Goal: Information Seeking & Learning: Learn about a topic

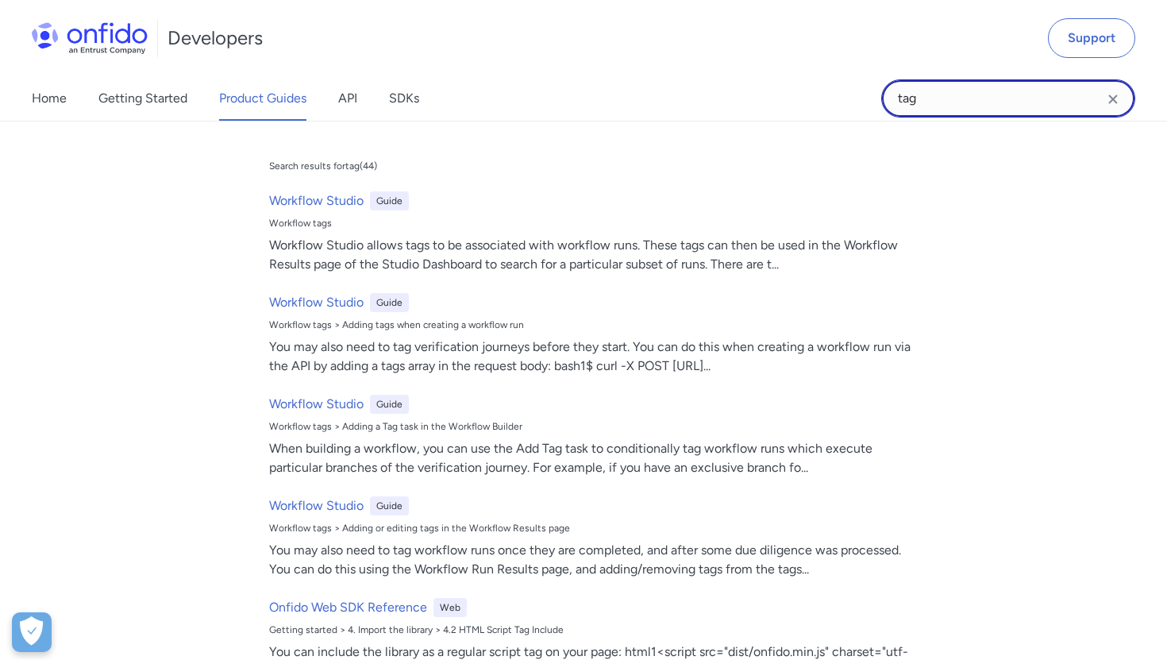
click at [931, 93] on input "tag" at bounding box center [1008, 98] width 254 height 38
drag, startPoint x: 936, startPoint y: 94, endPoint x: 850, endPoint y: 93, distance: 85.7
click at [850, 94] on div "Home Getting Started Product Guides API SDKs tag tag Search results for tag ( 4…" at bounding box center [583, 98] width 1167 height 44
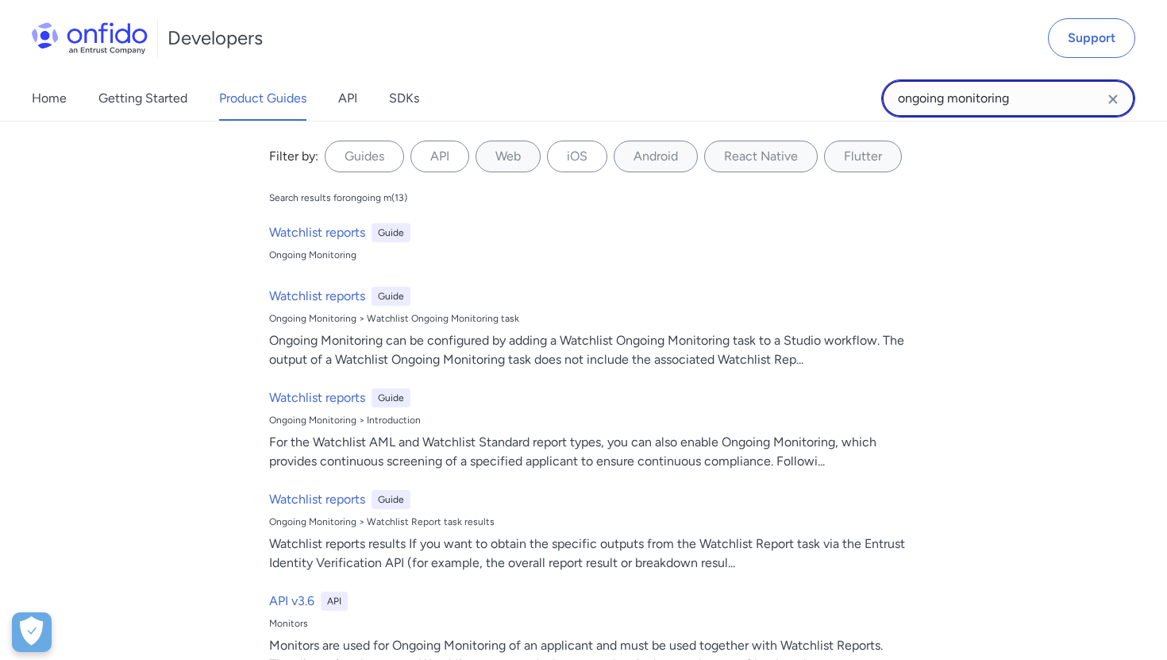
type input "ongoing monitoring"
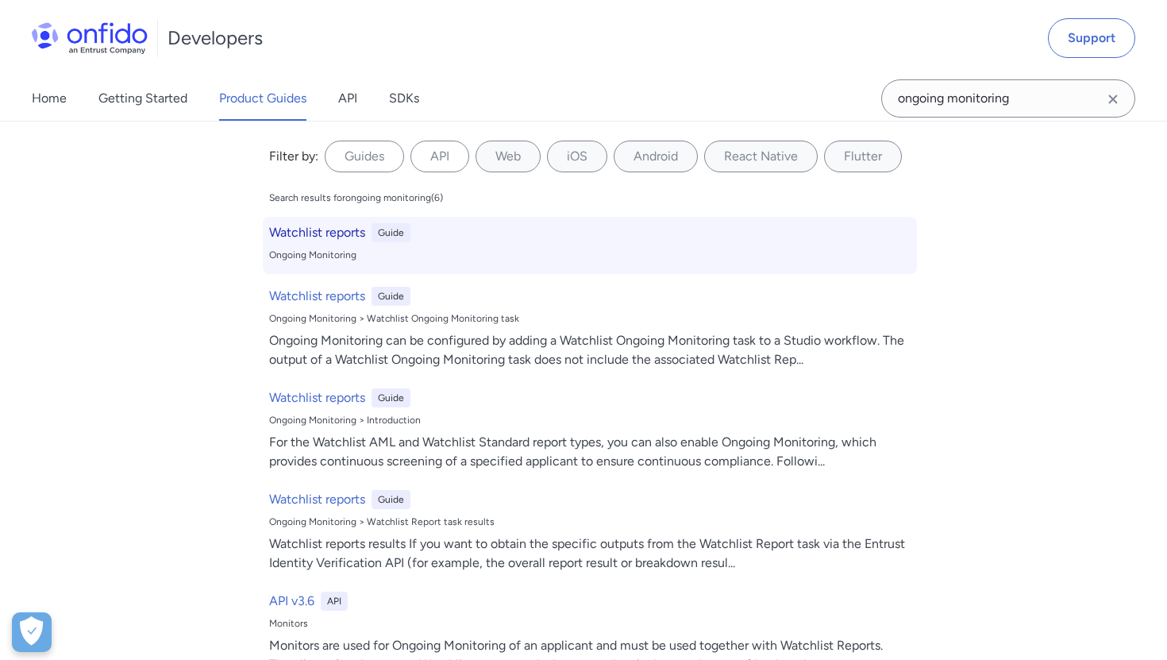
click at [343, 233] on h6 "Watchlist reports" at bounding box center [317, 232] width 96 height 19
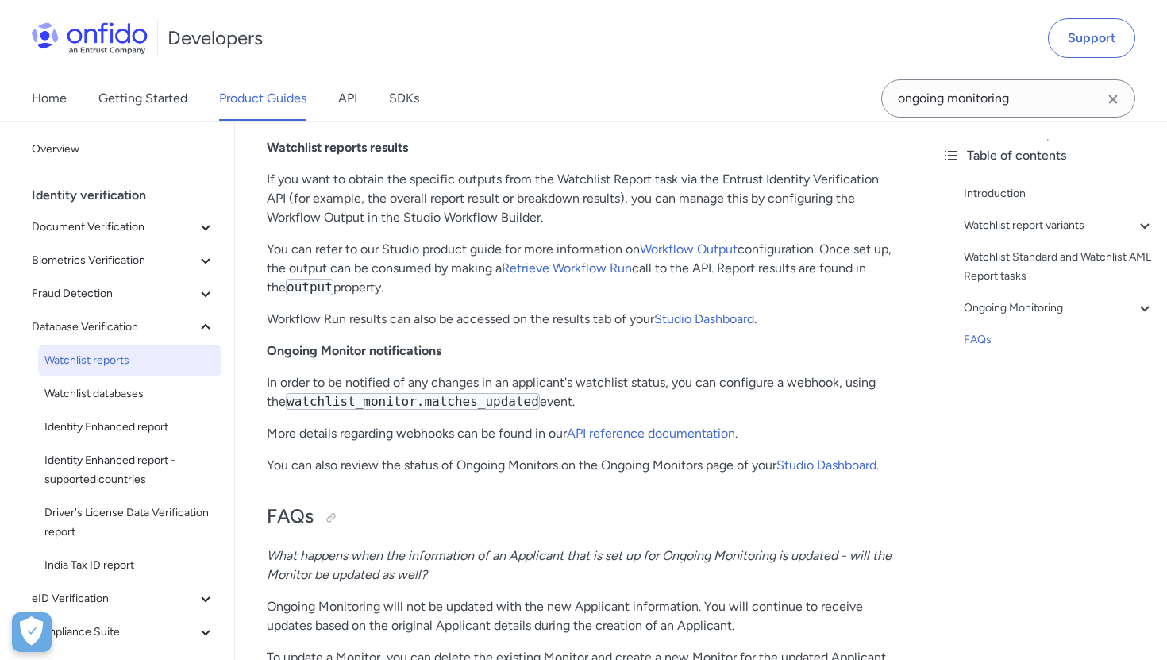
scroll to position [3693, 0]
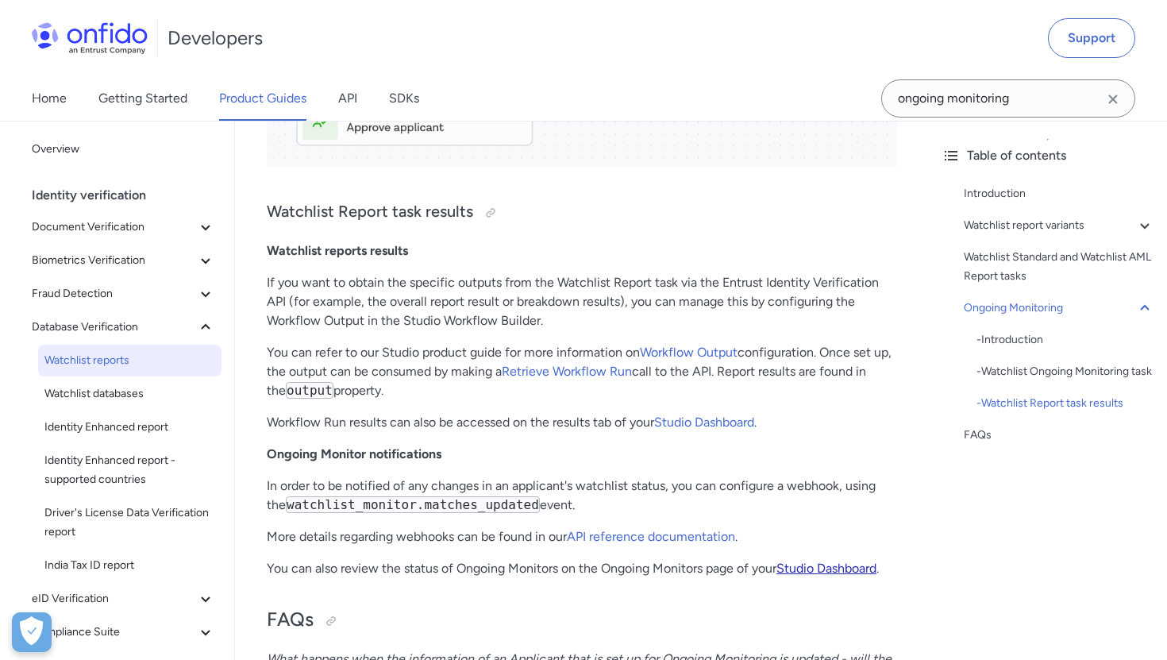
click at [810, 566] on link "Studio Dashboard" at bounding box center [826, 567] width 100 height 15
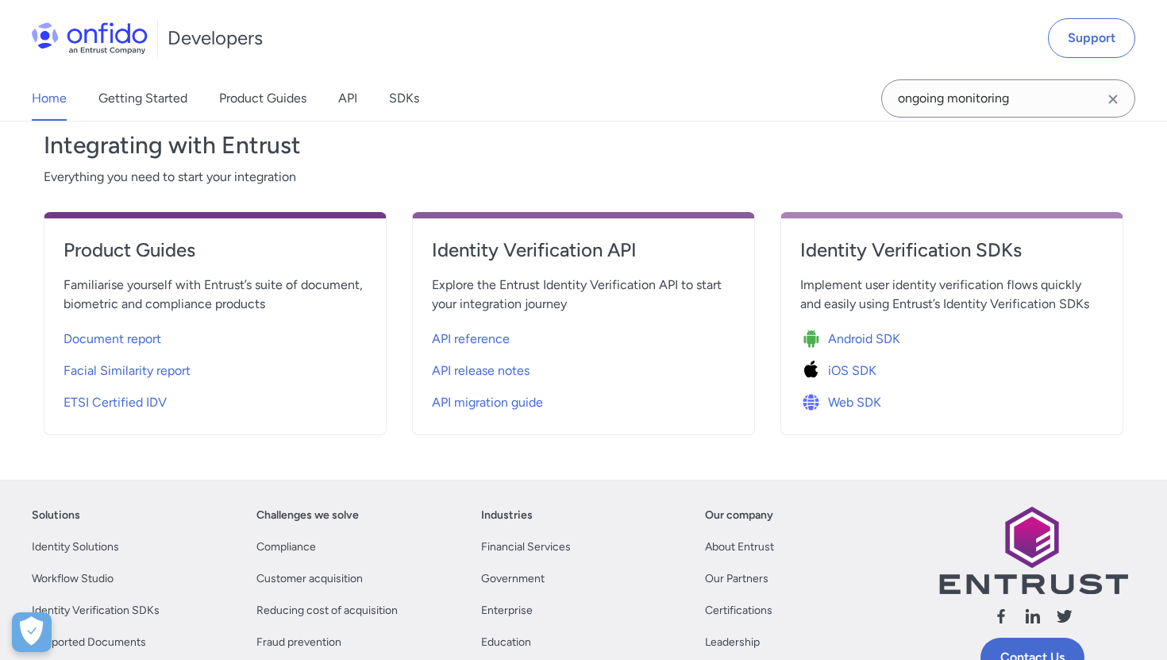
scroll to position [549, 0]
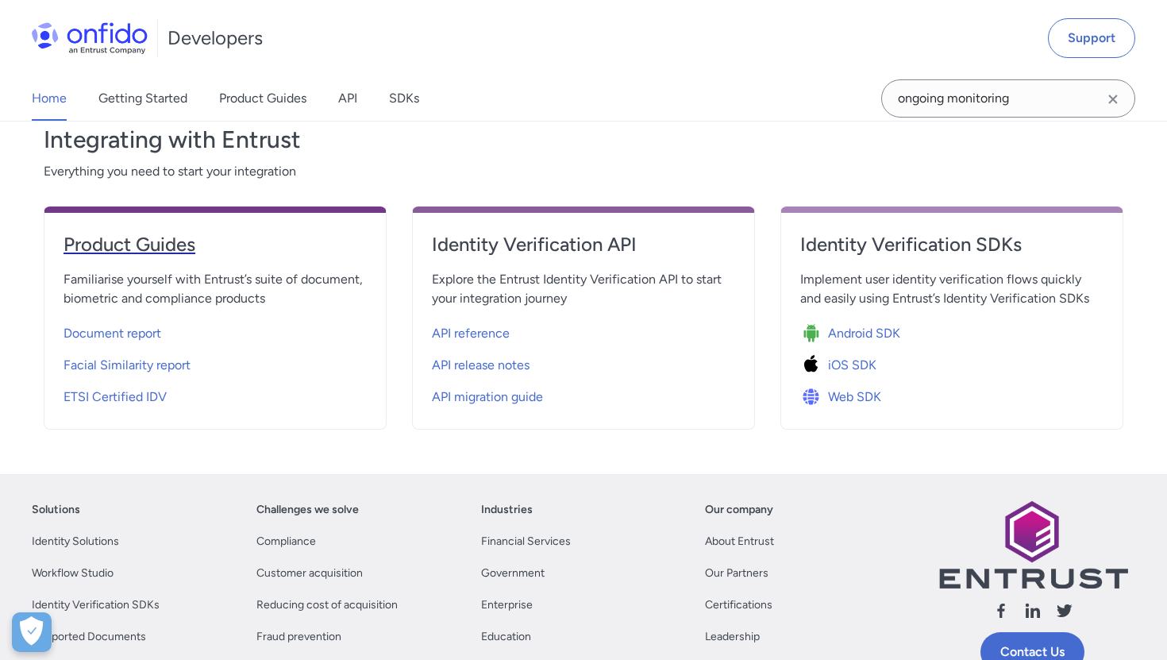
click at [181, 247] on h4 "Product Guides" at bounding box center [215, 244] width 303 height 25
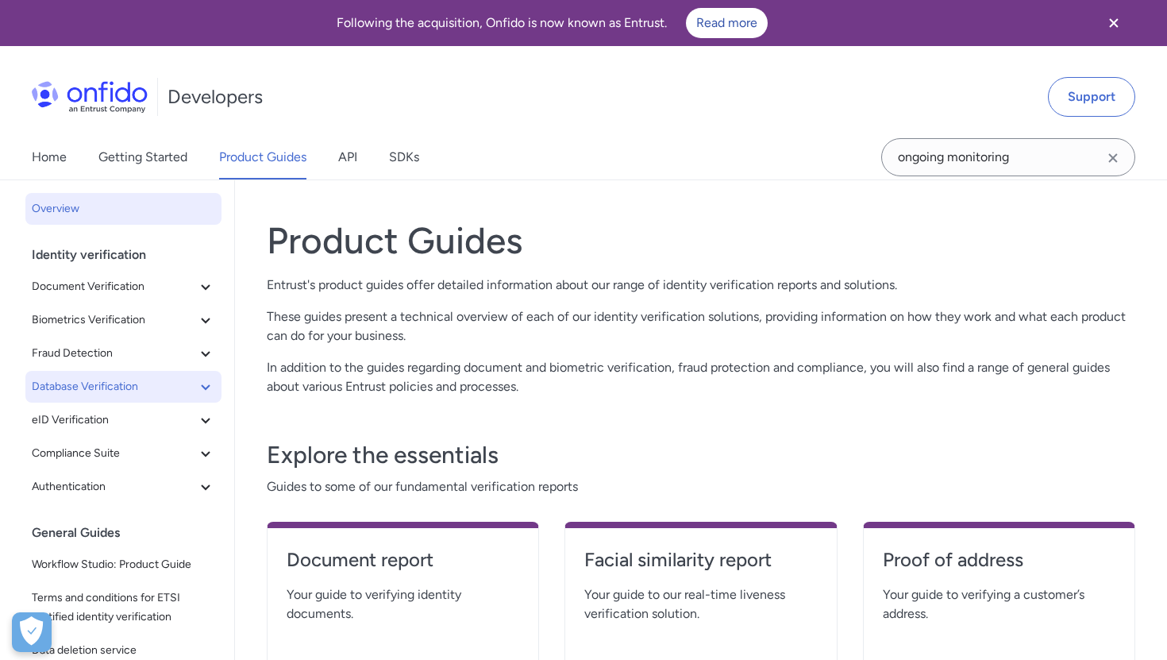
click at [121, 389] on span "Database Verification" at bounding box center [114, 386] width 164 height 19
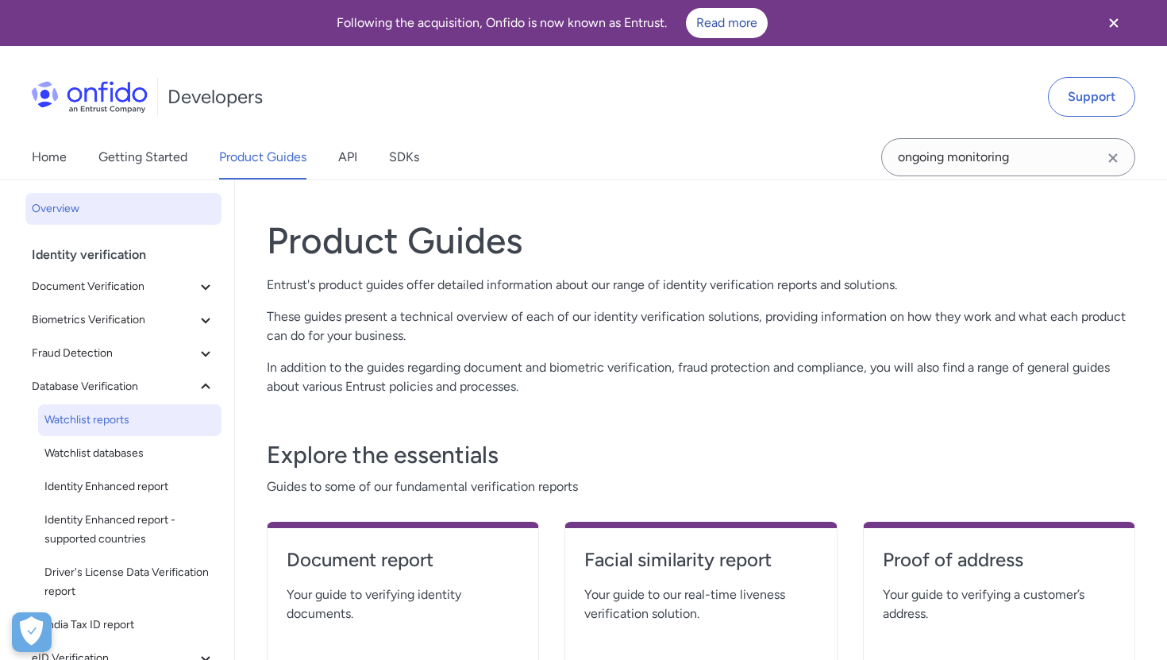
click at [107, 424] on span "Watchlist reports" at bounding box center [129, 419] width 171 height 19
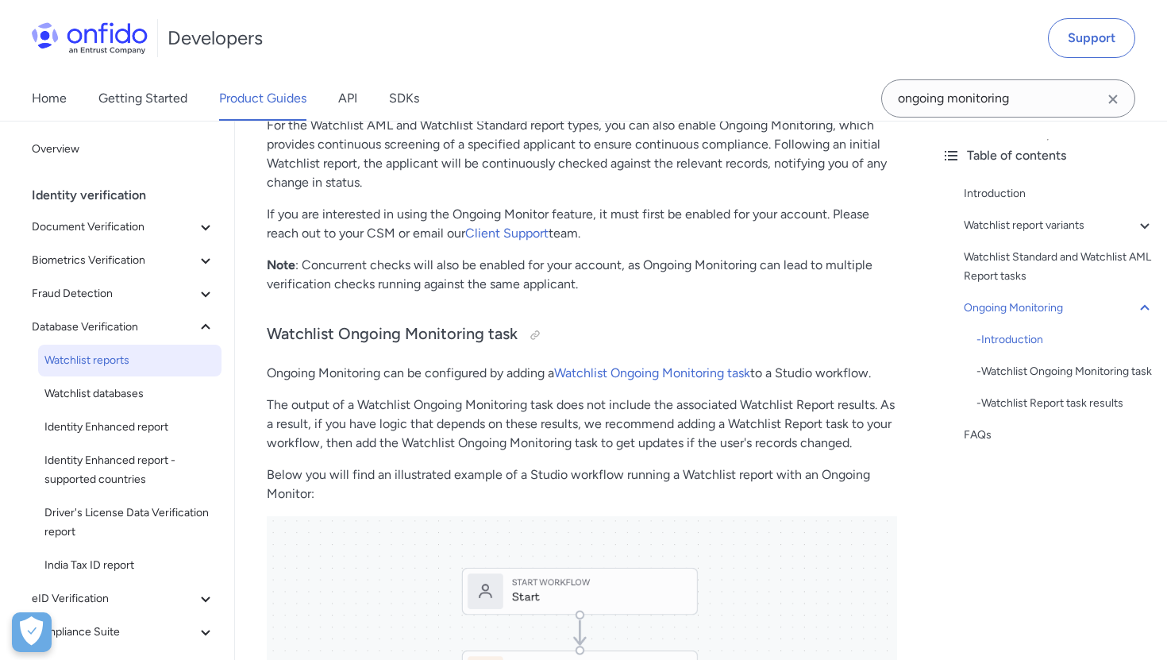
scroll to position [2511, 0]
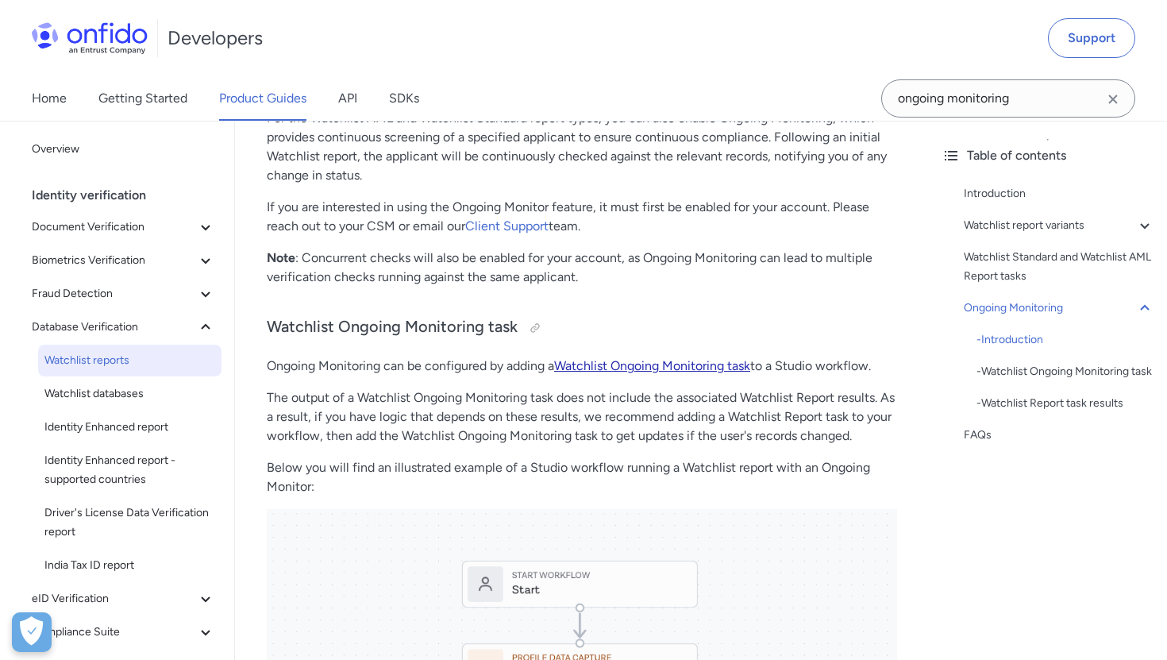
click at [649, 368] on link "Watchlist Ongoing Monitoring task" at bounding box center [652, 365] width 196 height 15
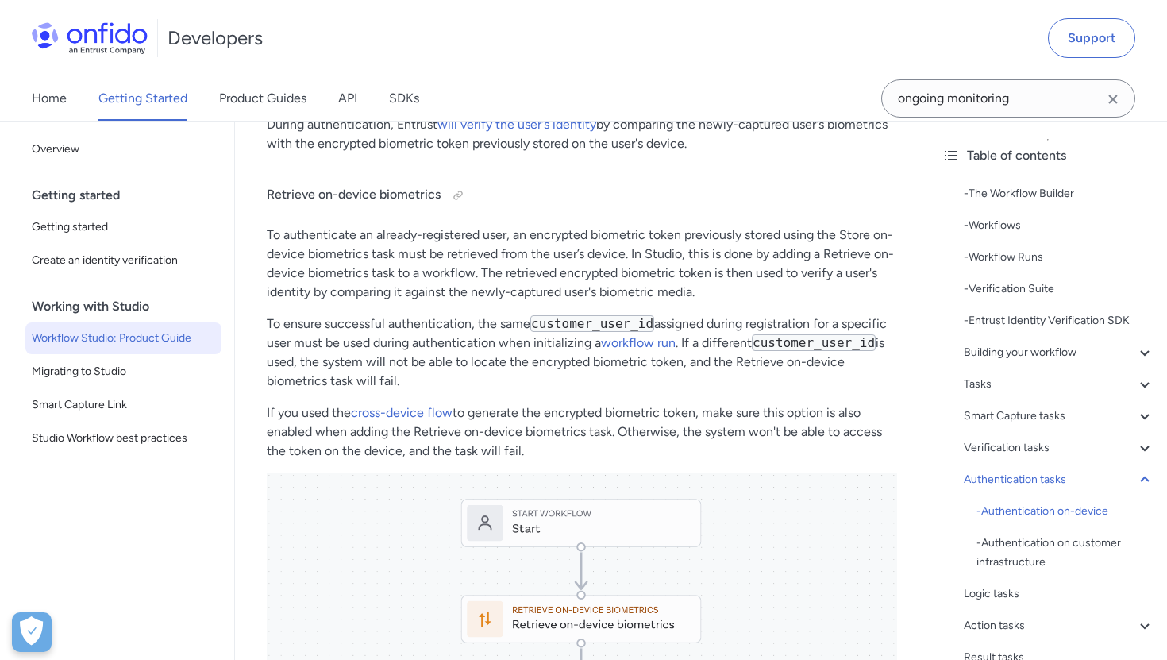
scroll to position [17011, 0]
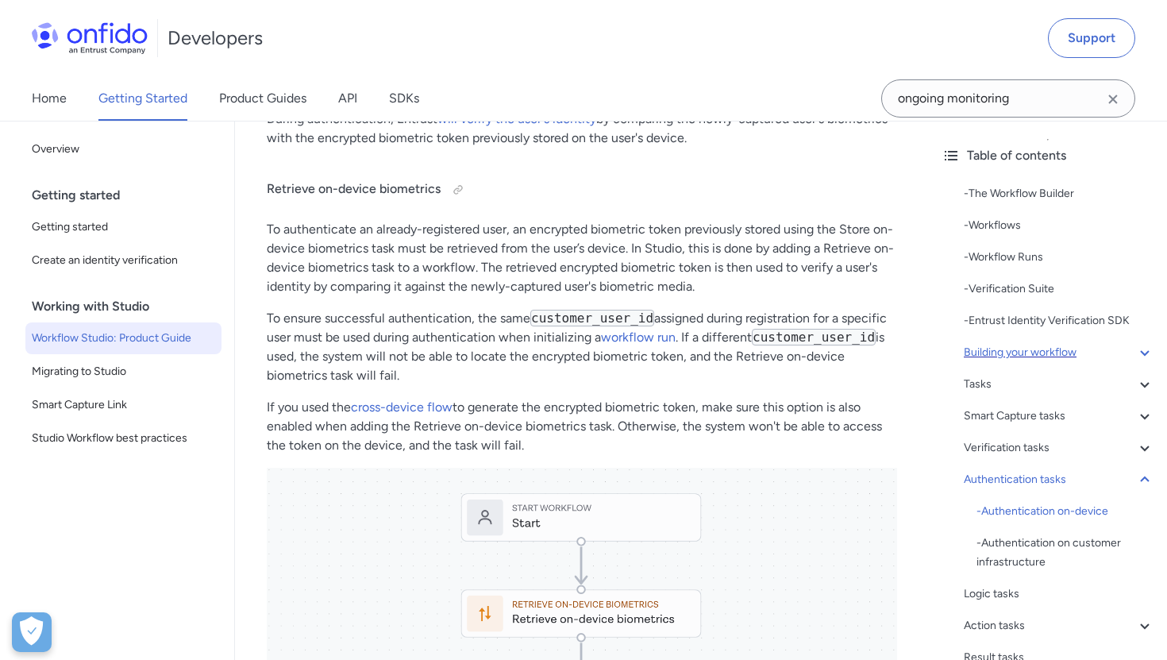
click at [995, 359] on div "Building your workflow" at bounding box center [1059, 352] width 191 height 19
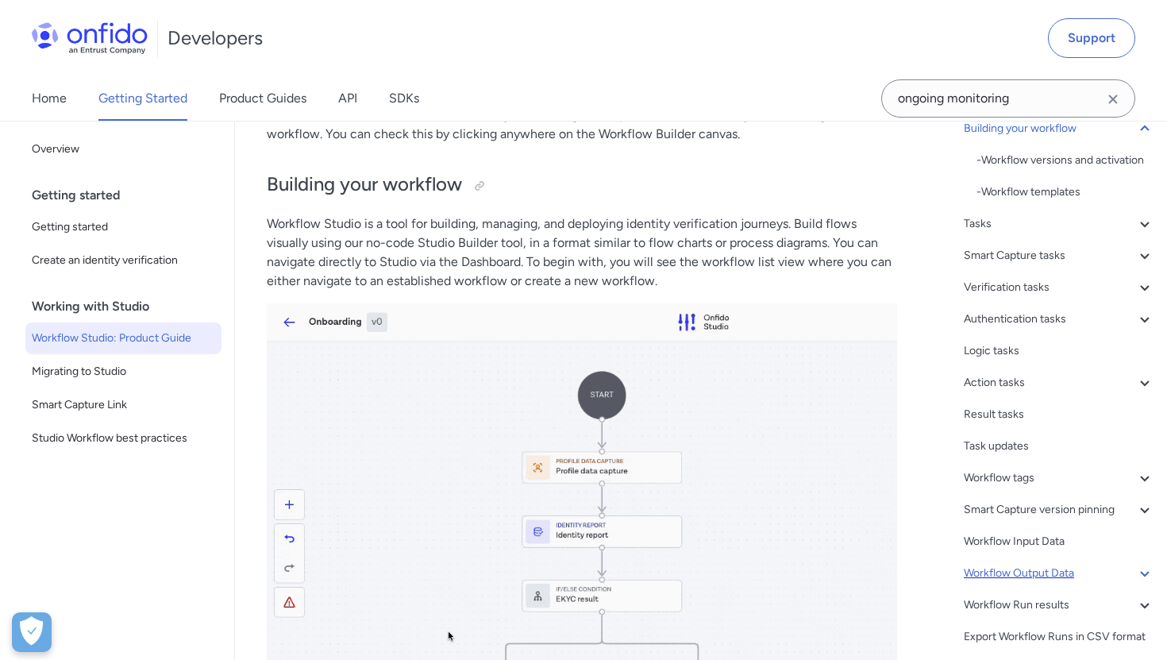
scroll to position [215, 0]
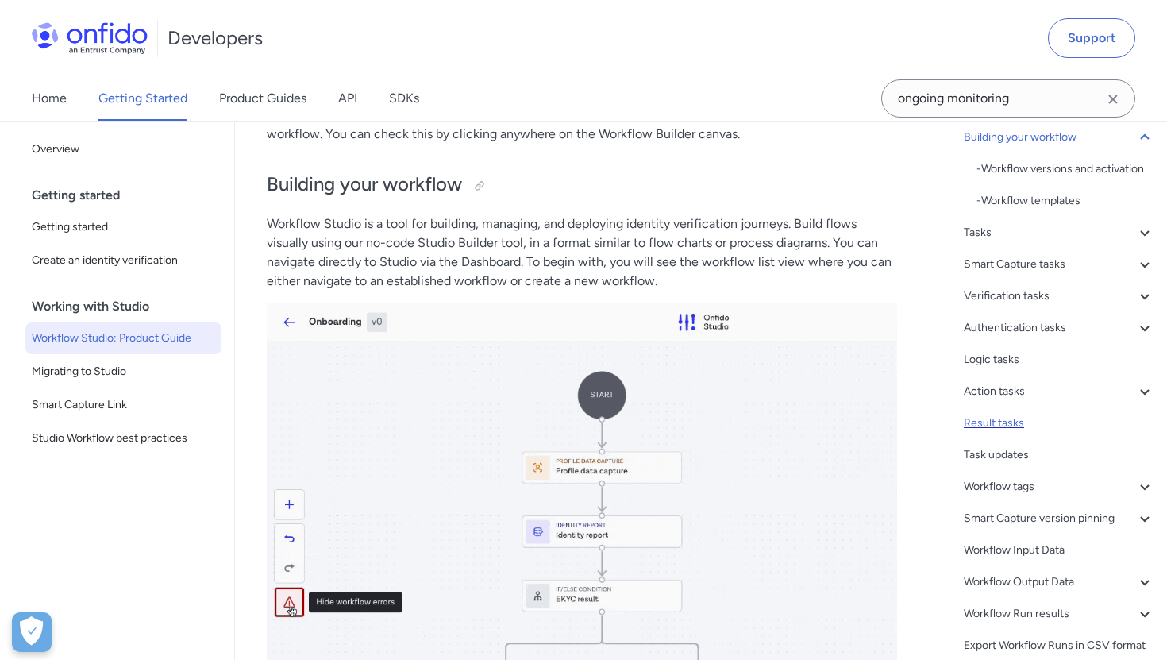
click at [998, 429] on div "Result tasks" at bounding box center [1059, 423] width 191 height 19
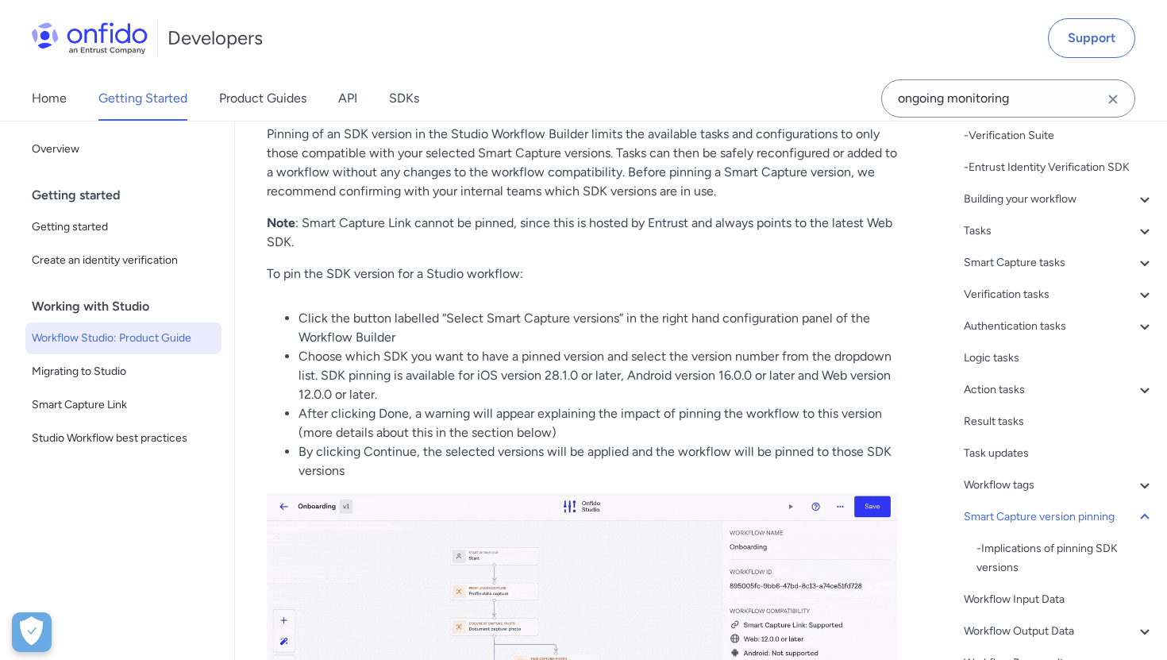
scroll to position [151, 0]
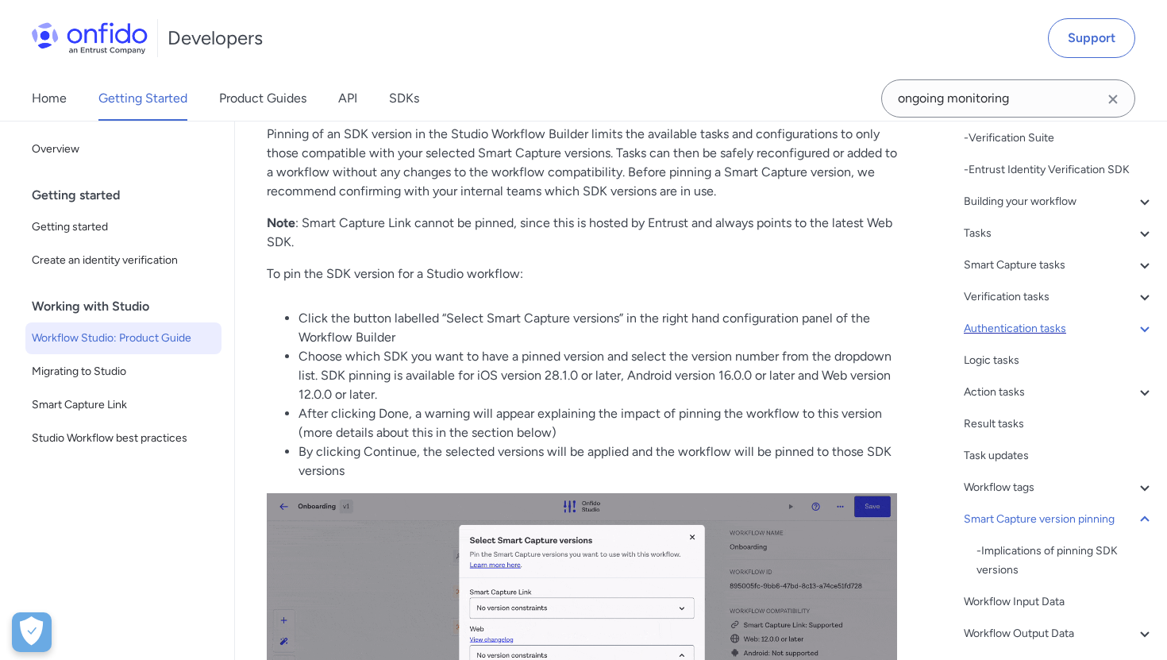
click at [986, 321] on div "Authentication tasks" at bounding box center [1059, 328] width 191 height 19
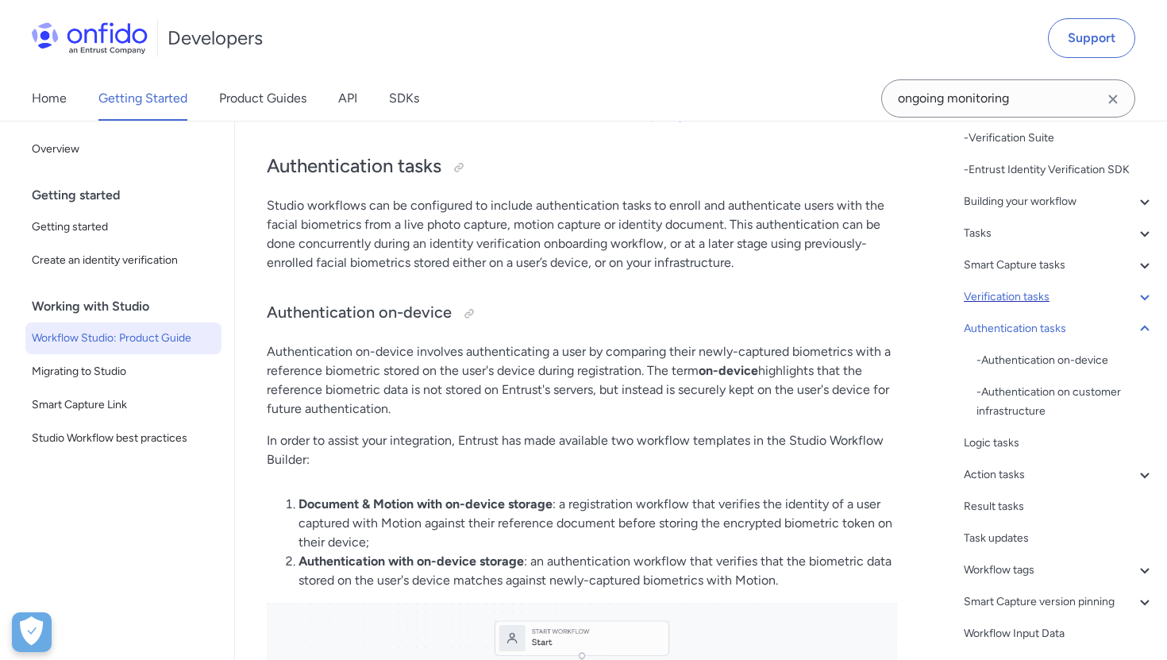
click at [987, 302] on div "Verification tasks" at bounding box center [1059, 296] width 191 height 19
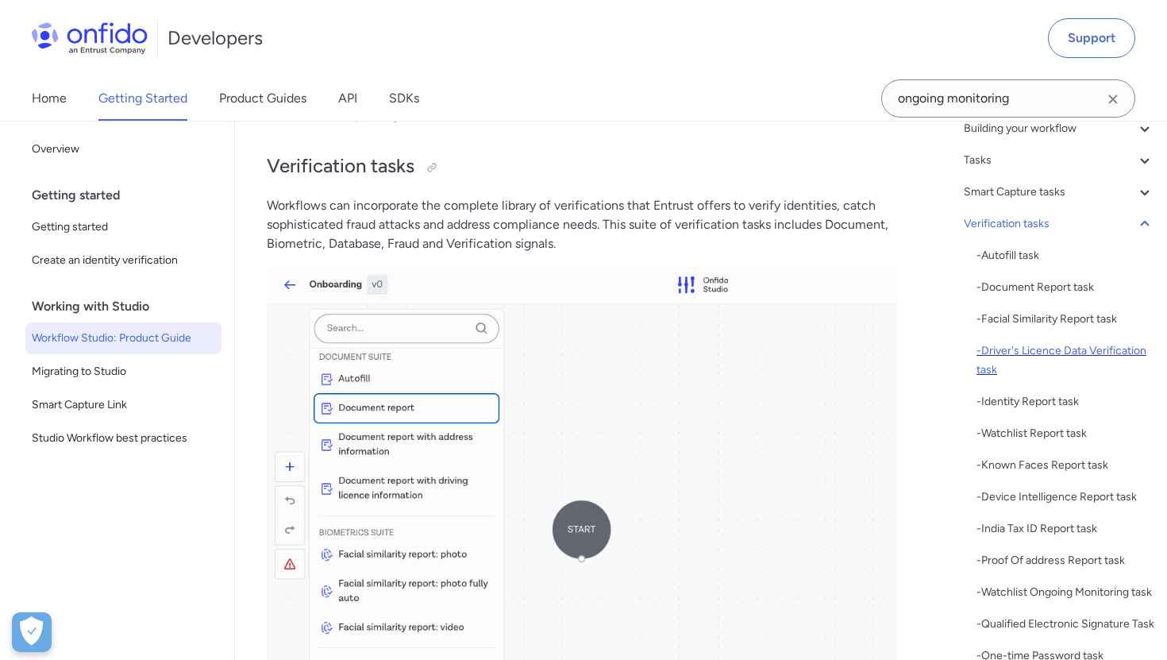
scroll to position [228, 0]
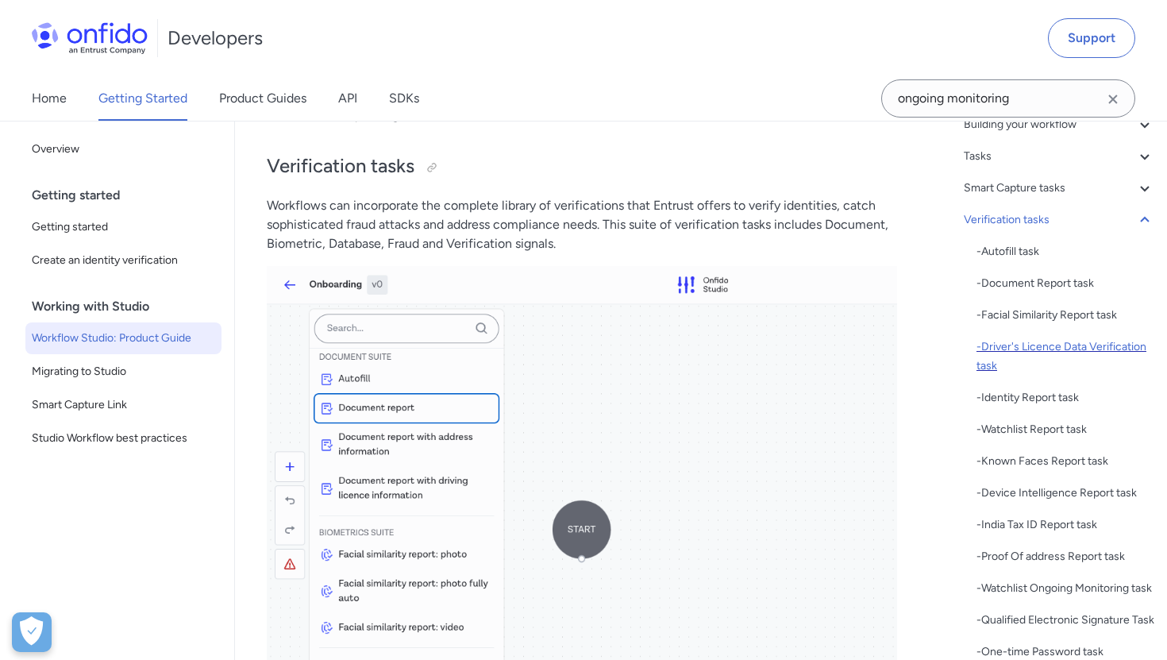
click at [1029, 431] on div "- Watchlist Report task" at bounding box center [1065, 429] width 178 height 19
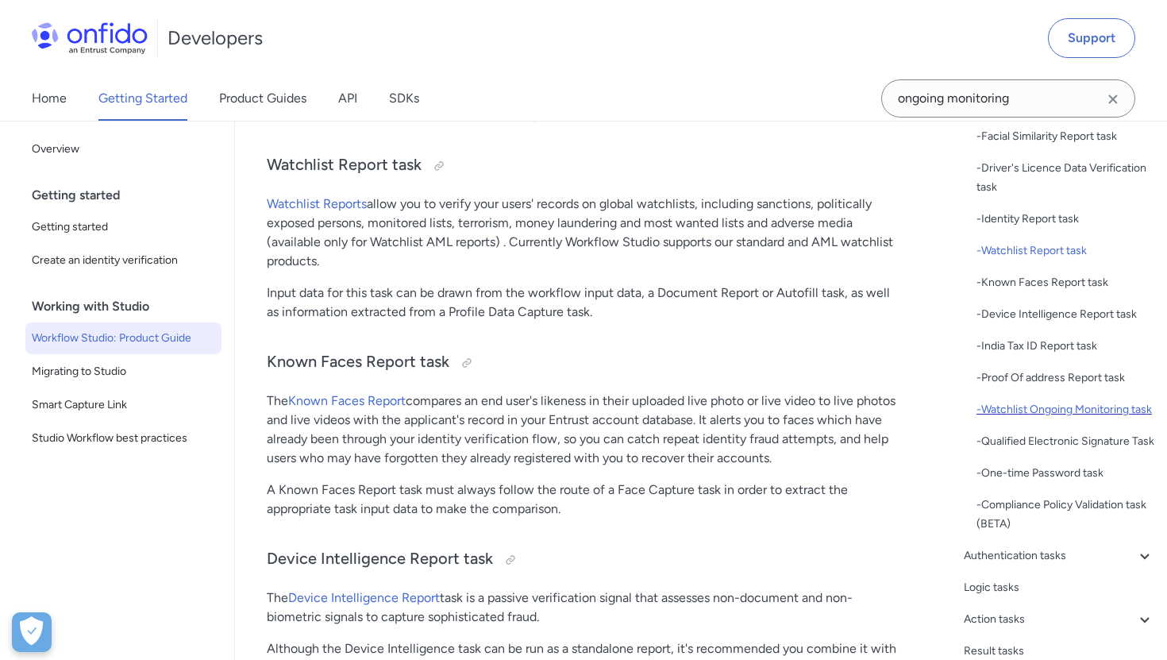
scroll to position [410, 0]
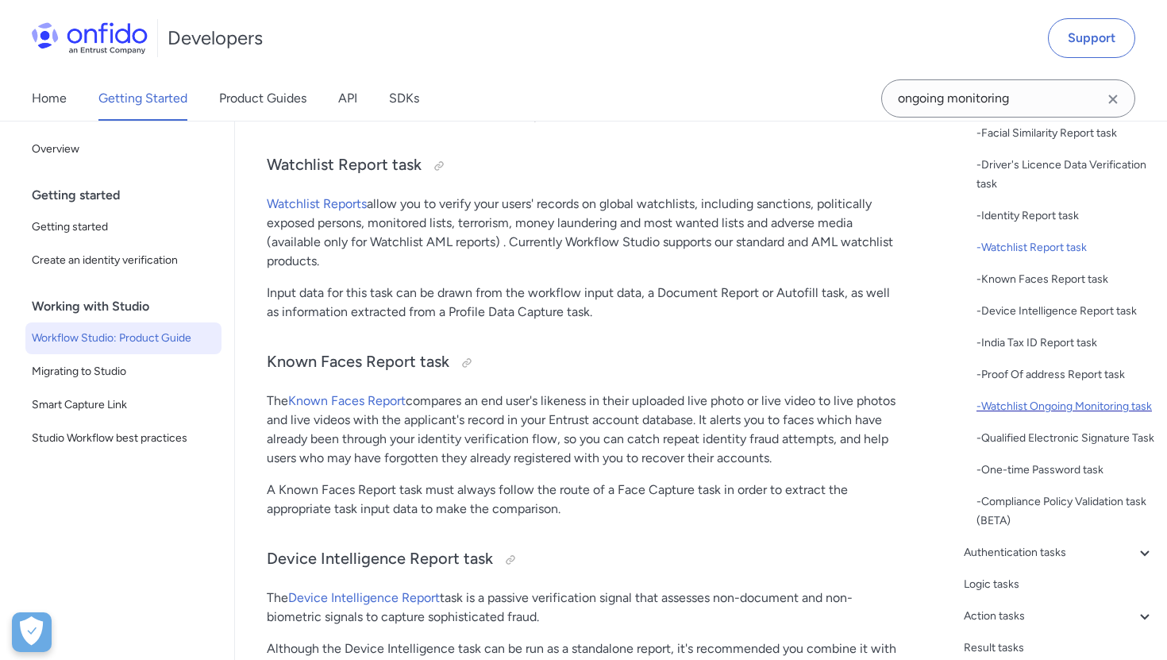
click at [1009, 415] on div "- Watchlist Ongoing Monitoring task" at bounding box center [1065, 406] width 178 height 19
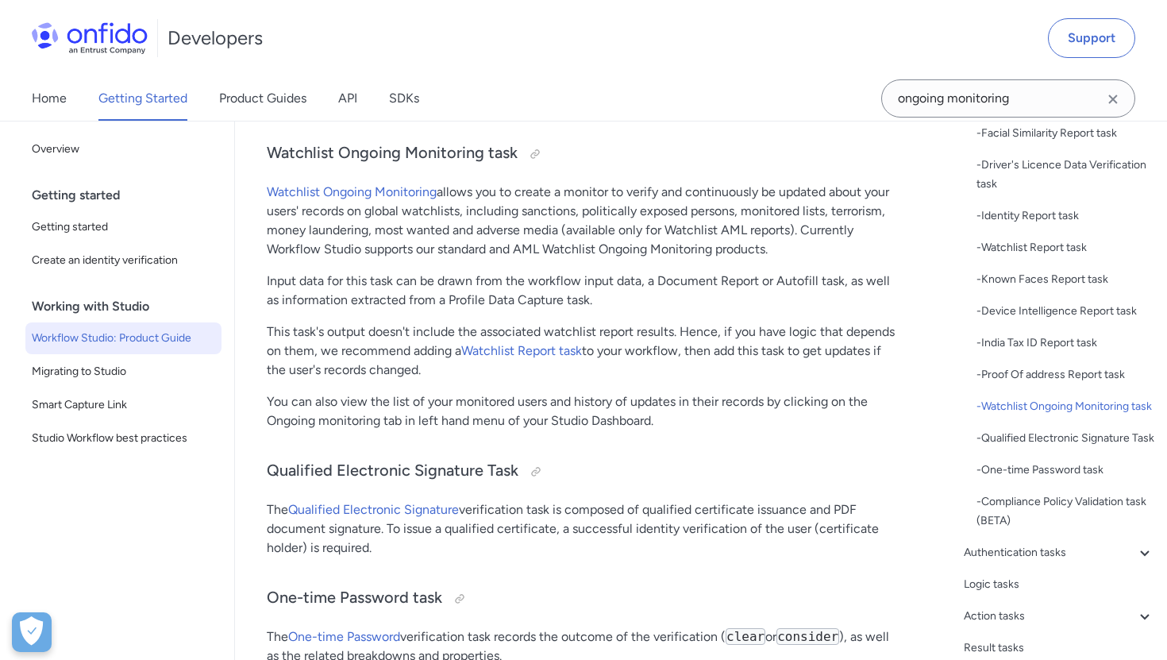
scroll to position [14650, 0]
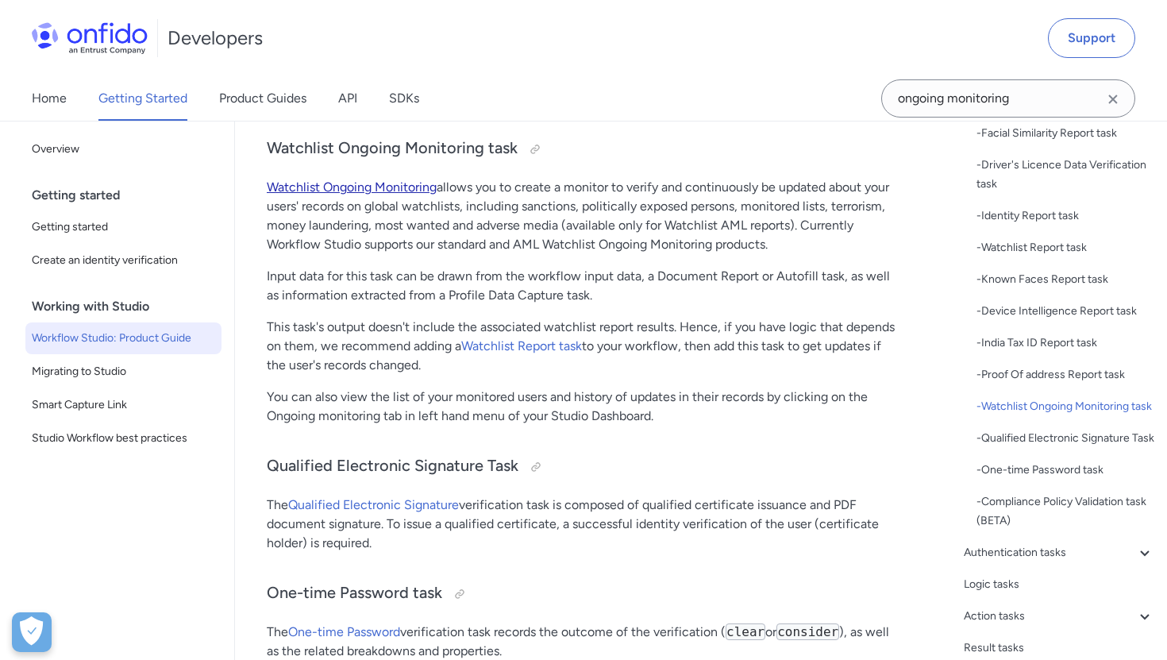
click at [378, 194] on link "Watchlist Ongoing Monitoring" at bounding box center [352, 186] width 170 height 15
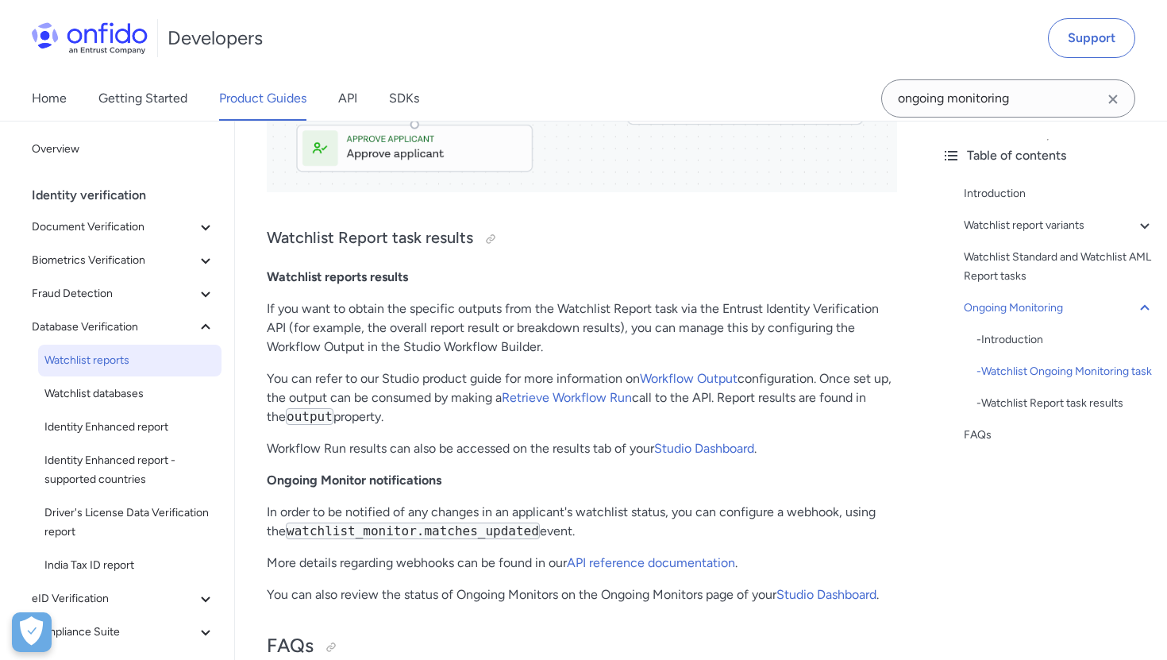
scroll to position [3740, 0]
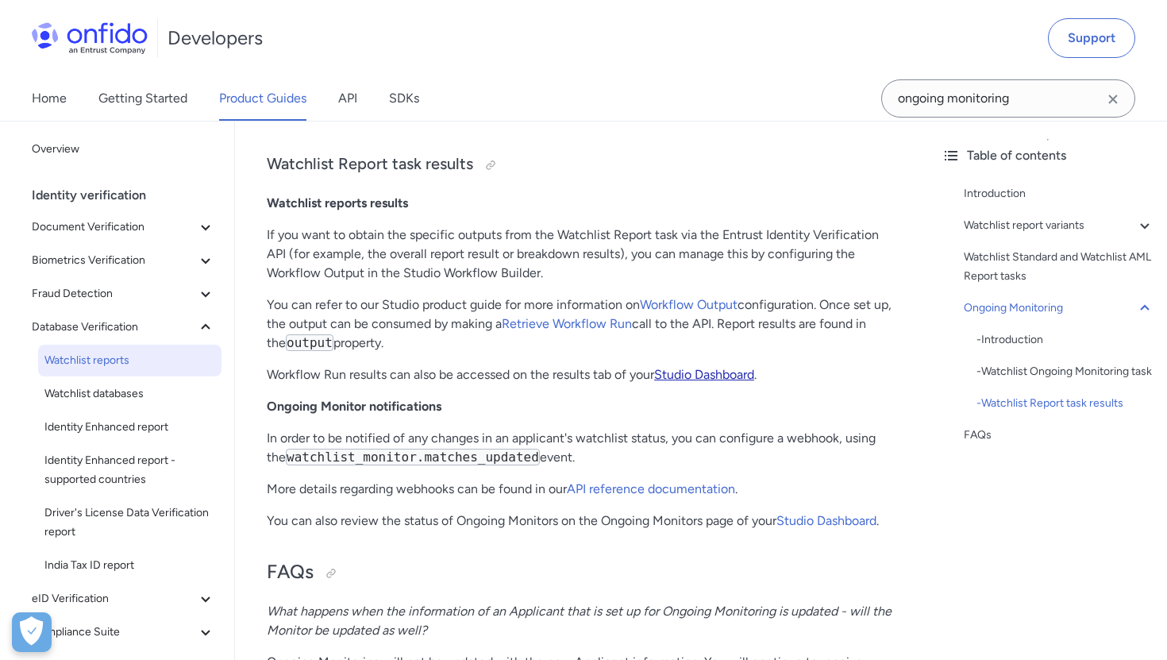
click at [675, 375] on link "Studio Dashboard" at bounding box center [704, 374] width 100 height 15
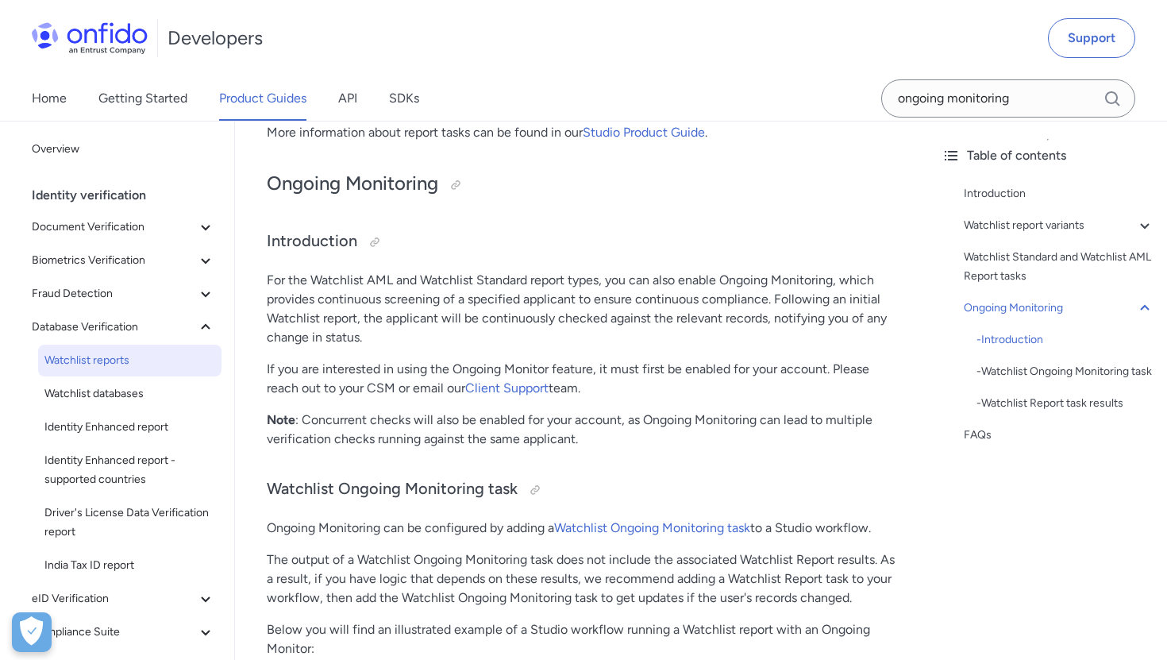
scroll to position [3740, 0]
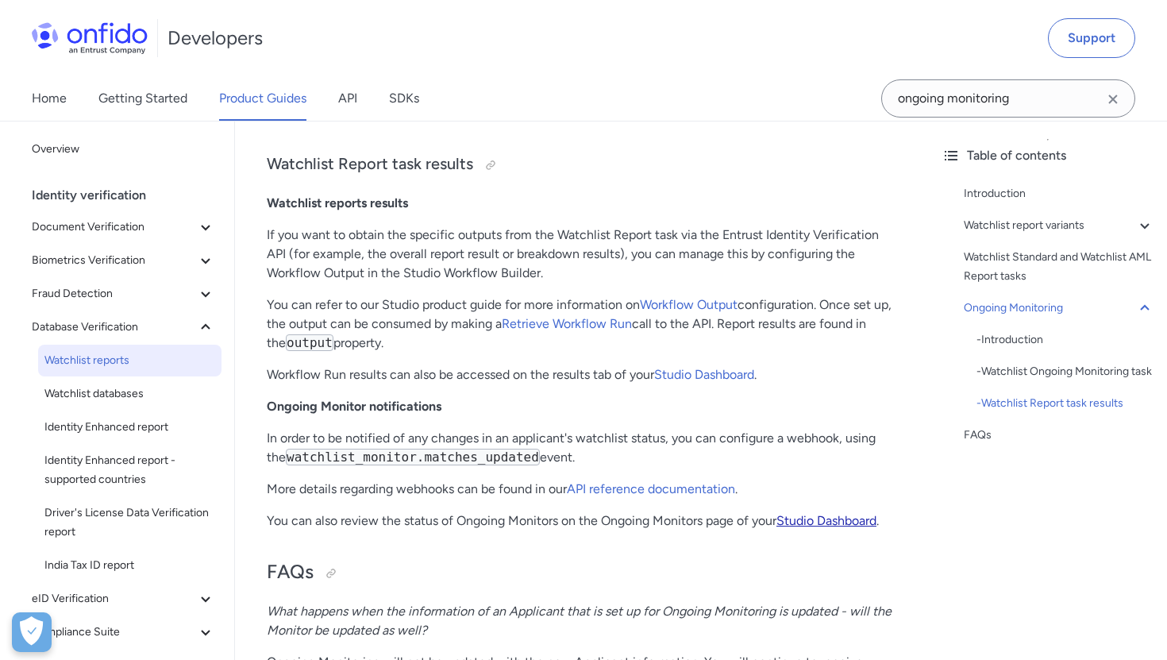
click at [809, 522] on link "Studio Dashboard" at bounding box center [826, 520] width 100 height 15
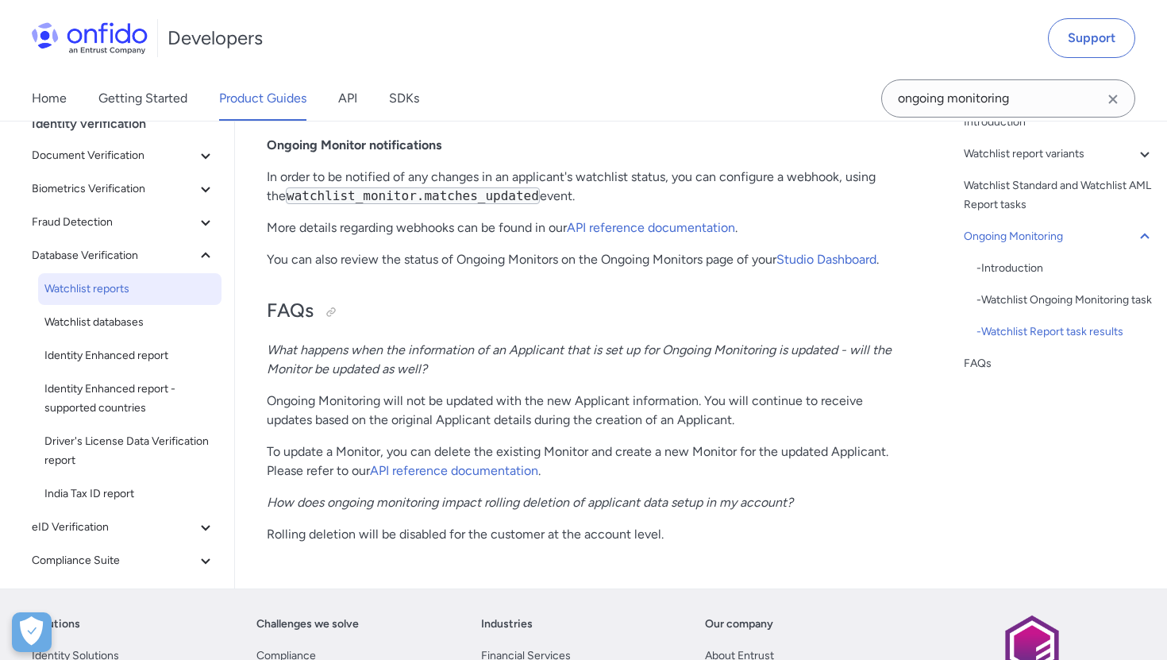
scroll to position [4005, 0]
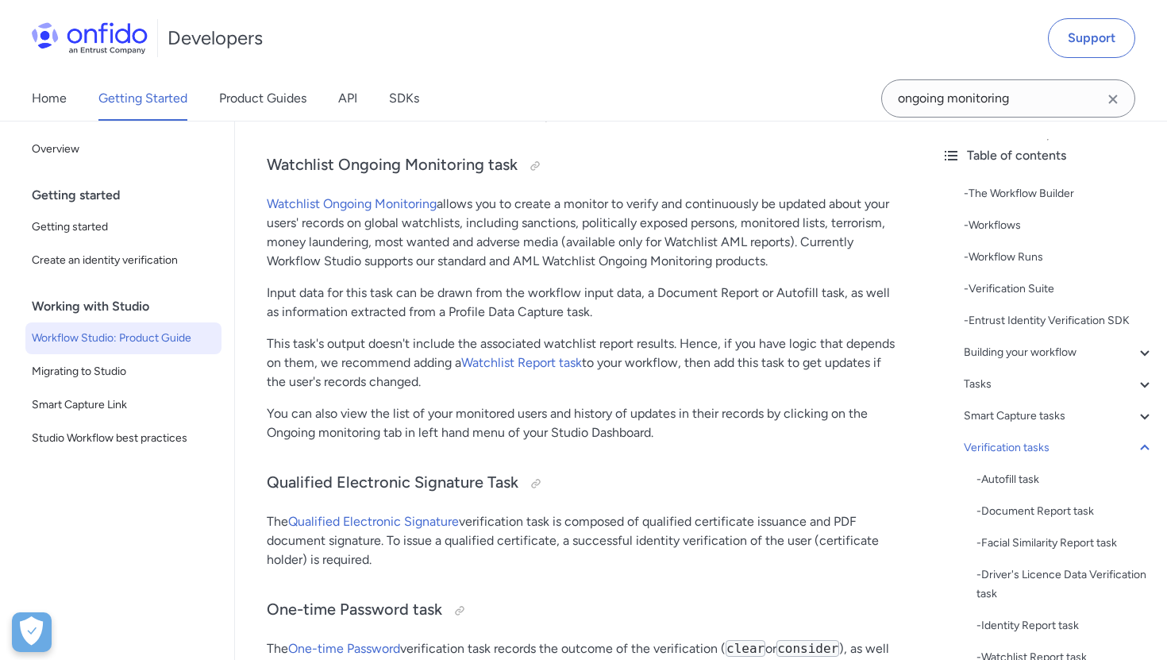
click at [401, 229] on p "Watchlist Ongoing Monitoring allows you to create a monitor to verify and conti…" at bounding box center [582, 232] width 630 height 76
click at [401, 211] on link "Watchlist Ongoing Monitoring" at bounding box center [352, 203] width 170 height 15
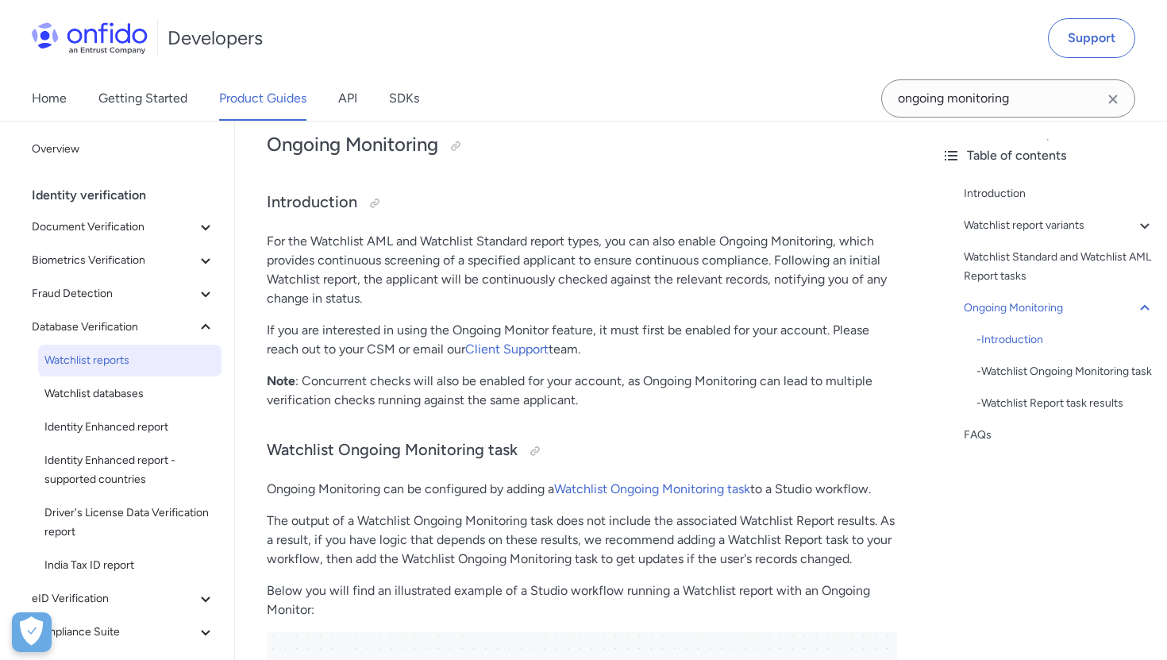
scroll to position [2390, 0]
